Goal: Obtain resource: Obtain resource

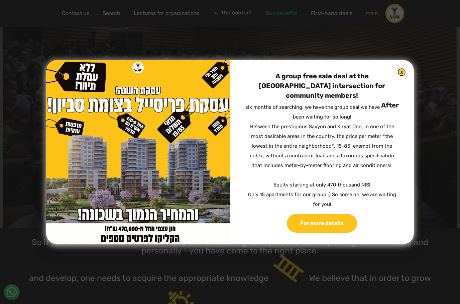
click at [399, 76] on img at bounding box center [402, 72] width 8 height 8
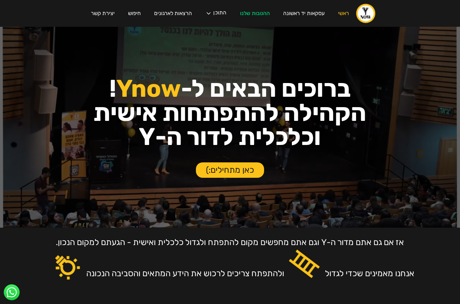
click at [250, 172] on link "כאן מתחילים:)" at bounding box center [230, 169] width 68 height 15
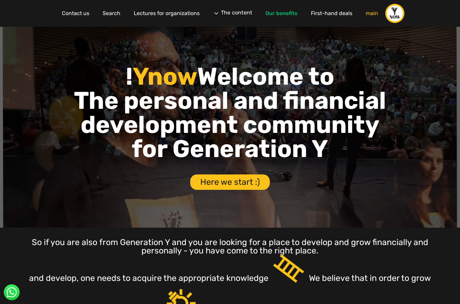
click at [398, 16] on img "home" at bounding box center [395, 13] width 20 height 20
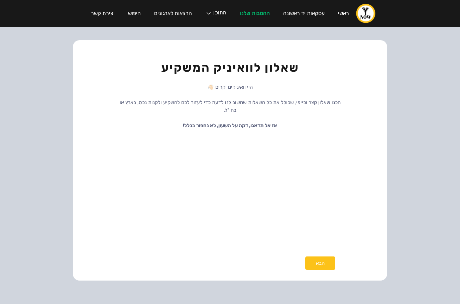
click at [407, 73] on section "שאלון לוואיניק המשקיע היי וואיניקים יקרים 👋🏻 הכנו שאלון קצר וכייפי, שכולל את כל…" at bounding box center [230, 154] width 460 height 254
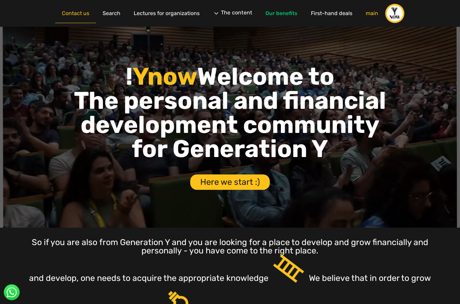
click at [69, 13] on font "Contact us" at bounding box center [75, 13] width 27 height 6
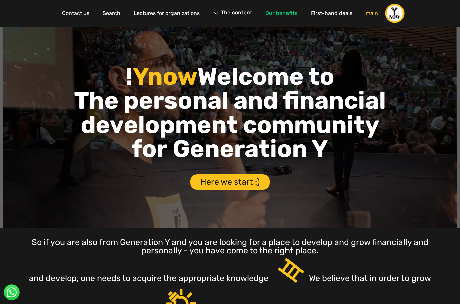
click at [394, 13] on img "home" at bounding box center [395, 13] width 20 height 20
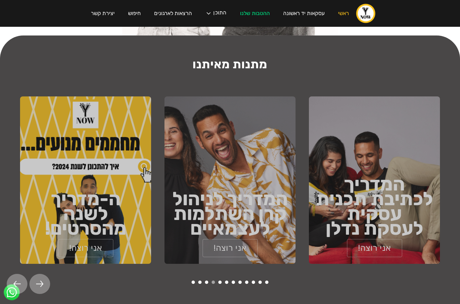
scroll to position [964, 0]
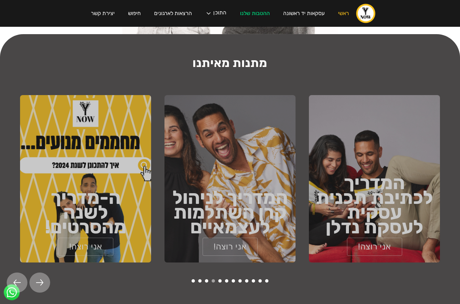
click at [234, 129] on div "המדריך לניהול קרן השתלמות לעצמאיים אני רוצה!" at bounding box center [230, 178] width 131 height 167
click at [226, 240] on link "אני רוצה!" at bounding box center [230, 246] width 56 height 18
